Goal: Task Accomplishment & Management: Use online tool/utility

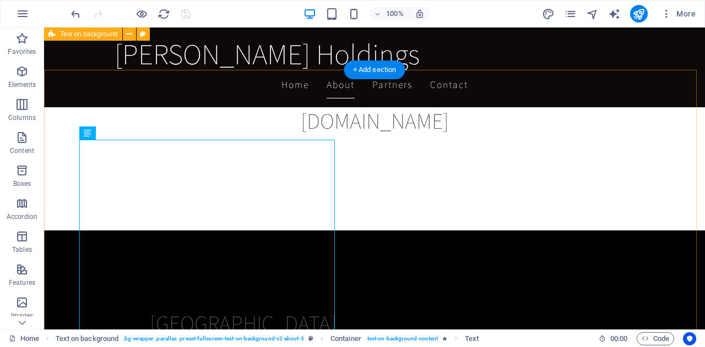
scroll to position [970, 0]
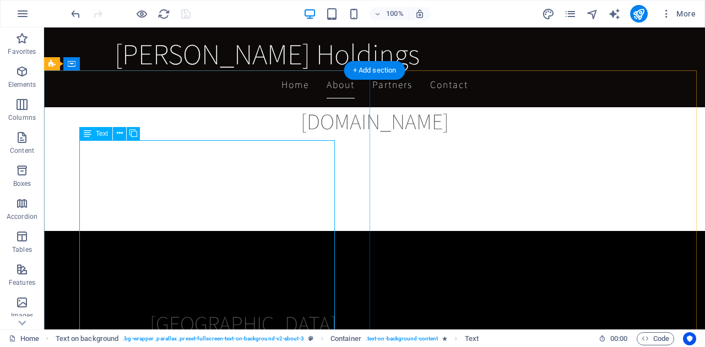
drag, startPoint x: 238, startPoint y: 164, endPoint x: 252, endPoint y: 269, distance: 106.1
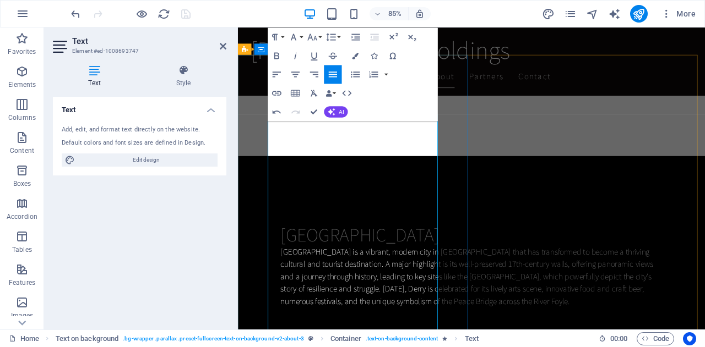
scroll to position [981, 0]
drag, startPoint x: 392, startPoint y: 163, endPoint x: 340, endPoint y: 238, distance: 91.8
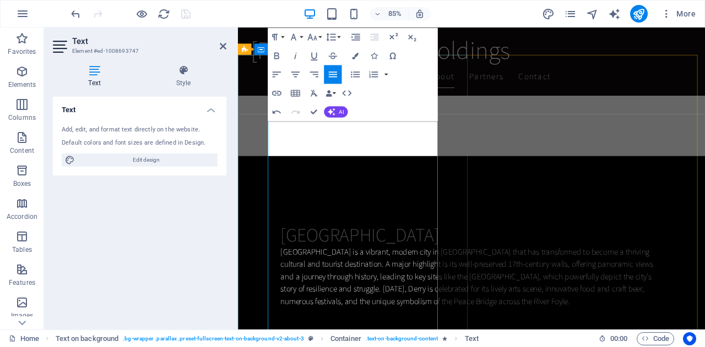
drag, startPoint x: 273, startPoint y: 195, endPoint x: 364, endPoint y: 248, distance: 104.8
drag, startPoint x: 284, startPoint y: 200, endPoint x: 410, endPoint y: 294, distance: 157.2
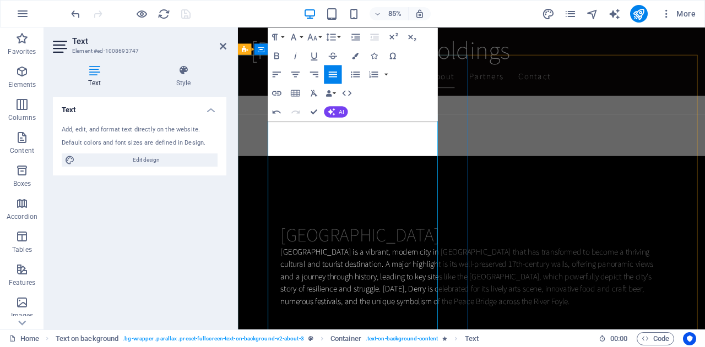
drag, startPoint x: 301, startPoint y: 299, endPoint x: 270, endPoint y: 273, distance: 39.8
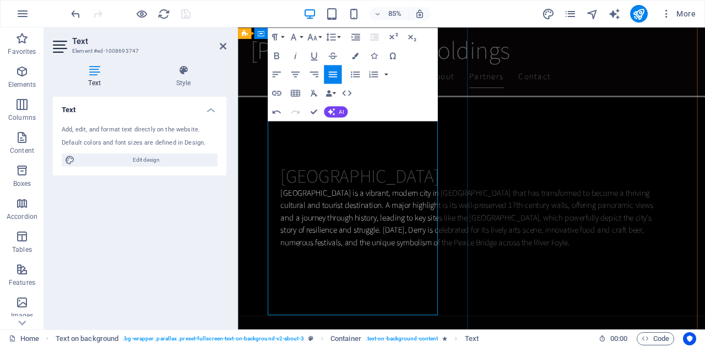
scroll to position [1050, 0]
drag, startPoint x: 461, startPoint y: 245, endPoint x: 204, endPoint y: 211, distance: 258.7
drag, startPoint x: 392, startPoint y: 271, endPoint x: 258, endPoint y: 228, distance: 141.2
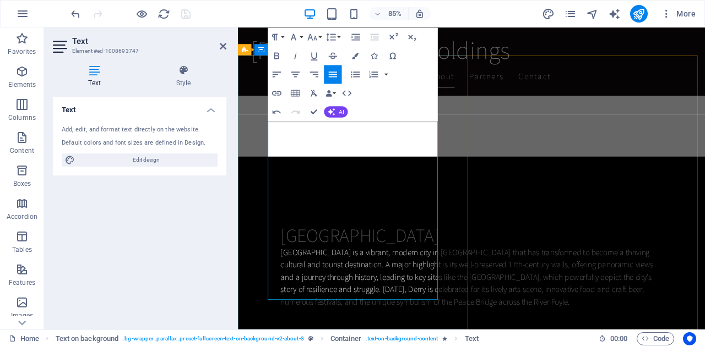
scroll to position [980, 0]
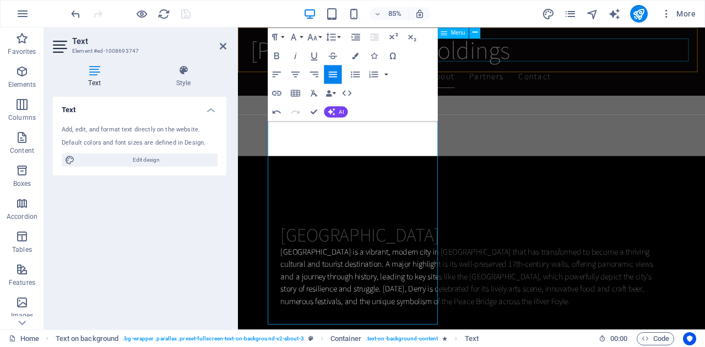
click at [649, 71] on nav "Home About Partners Contact" at bounding box center [513, 85] width 520 height 28
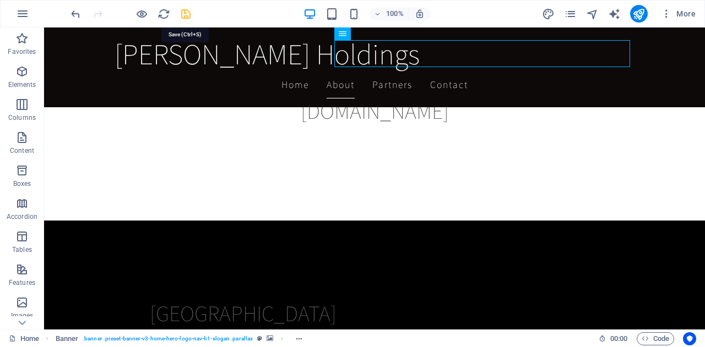
click at [182, 15] on icon "save" at bounding box center [186, 14] width 13 height 13
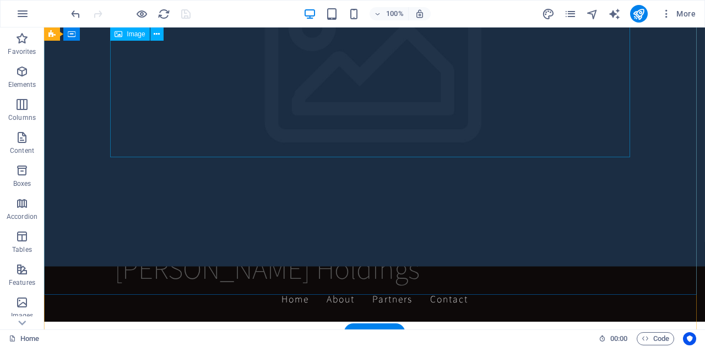
scroll to position [0, 0]
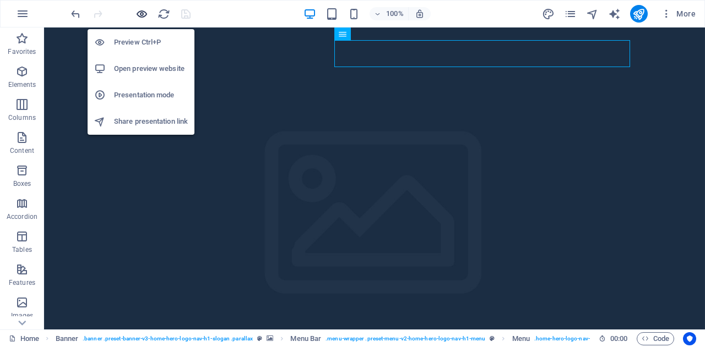
click at [137, 13] on icon "button" at bounding box center [141, 14] width 13 height 13
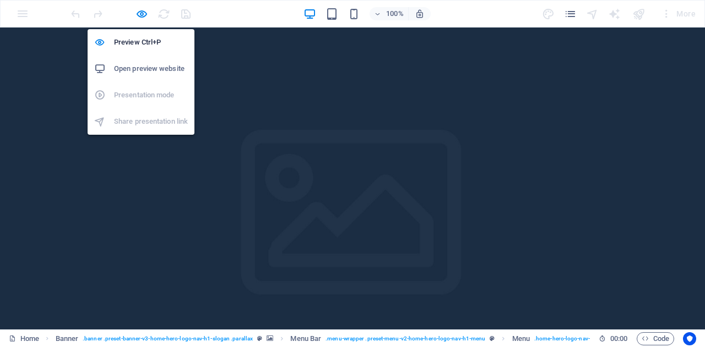
click at [150, 66] on h6 "Open preview website" at bounding box center [151, 68] width 74 height 13
click at [144, 14] on icon "button" at bounding box center [141, 14] width 13 height 13
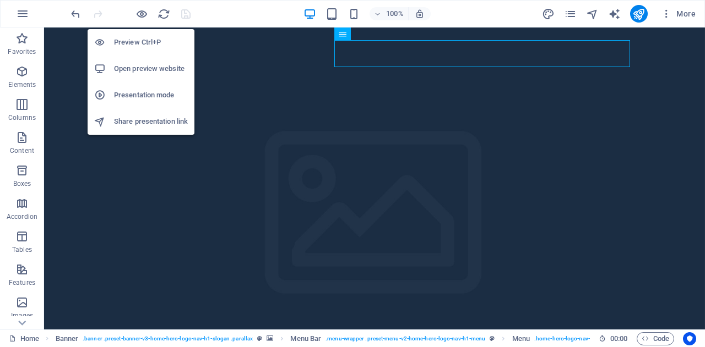
click at [145, 123] on h6 "Share presentation link" at bounding box center [151, 121] width 74 height 13
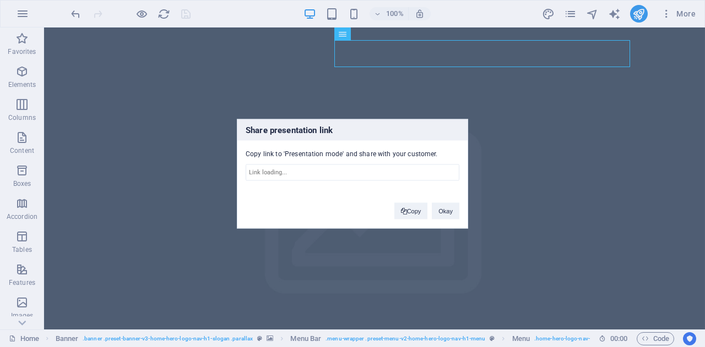
type input "[URL][DOMAIN_NAME]"
click at [414, 213] on button "Copy" at bounding box center [411, 211] width 34 height 17
click at [442, 216] on button "Okay" at bounding box center [446, 211] width 28 height 17
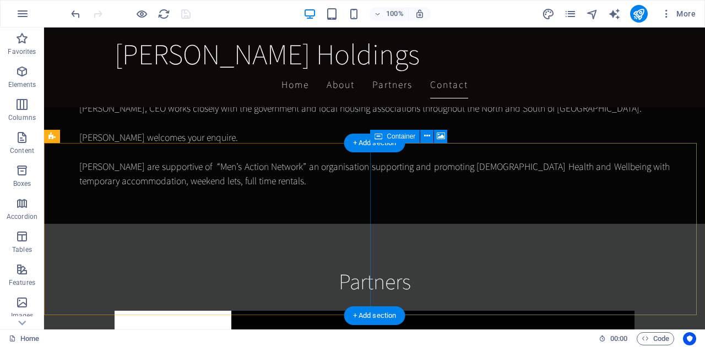
scroll to position [1529, 0]
